Goal: Task Accomplishment & Management: Manage account settings

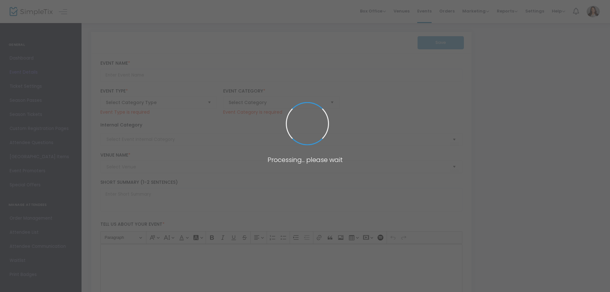
type input "Content Field Trip: On Paper & [PERSON_NAME] Avenue Soap"
type textarea "Content Field Trip: On Paper and [PERSON_NAME] Avenue Soap Join us for an inspi…"
type input "Register Now"
type input "On Paper and [PERSON_NAME] Avenue Soap"
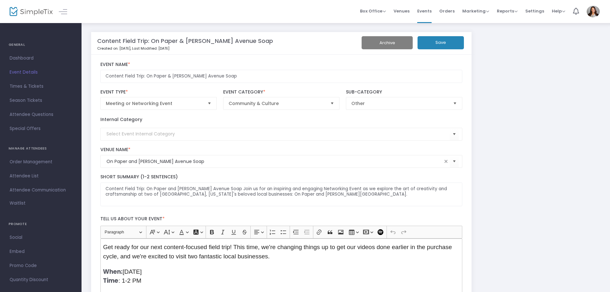
click at [432, 10] on span "Events" at bounding box center [424, 11] width 14 height 16
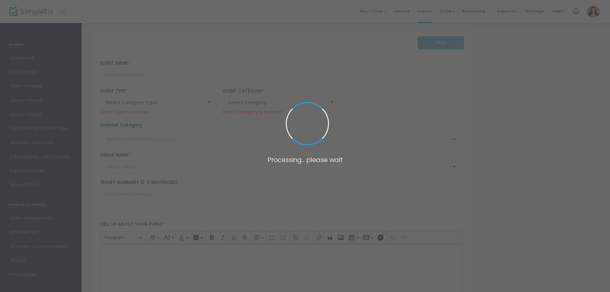
type input "Content Field Trip: On Paper & [PERSON_NAME] Avenue Soap"
type textarea "Content Field Trip: On Paper and [PERSON_NAME] Avenue Soap Join us for an inspi…"
type input "Register Now"
type input "On Paper and [PERSON_NAME] Avenue Soap"
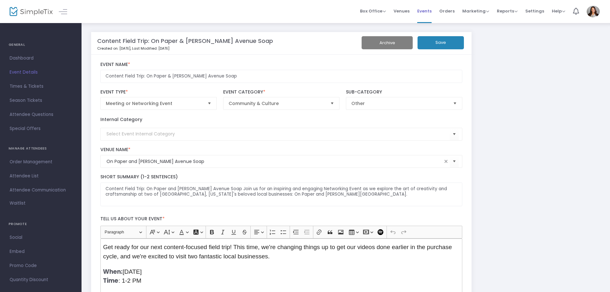
click at [424, 12] on span "Events" at bounding box center [424, 11] width 14 height 16
